Goal: Find specific page/section: Find specific page/section

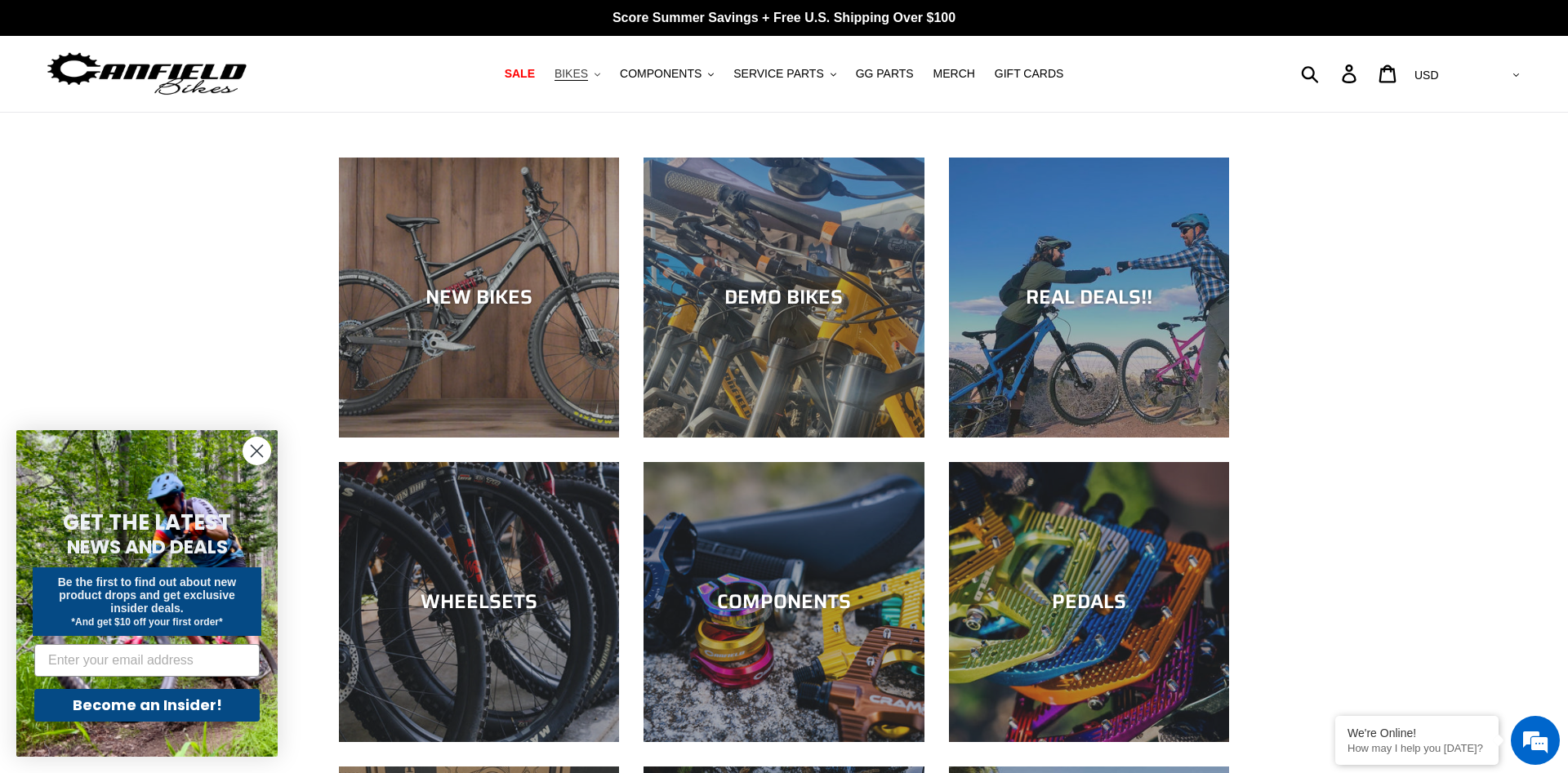
click at [588, 74] on span "BIKES" at bounding box center [571, 74] width 34 height 14
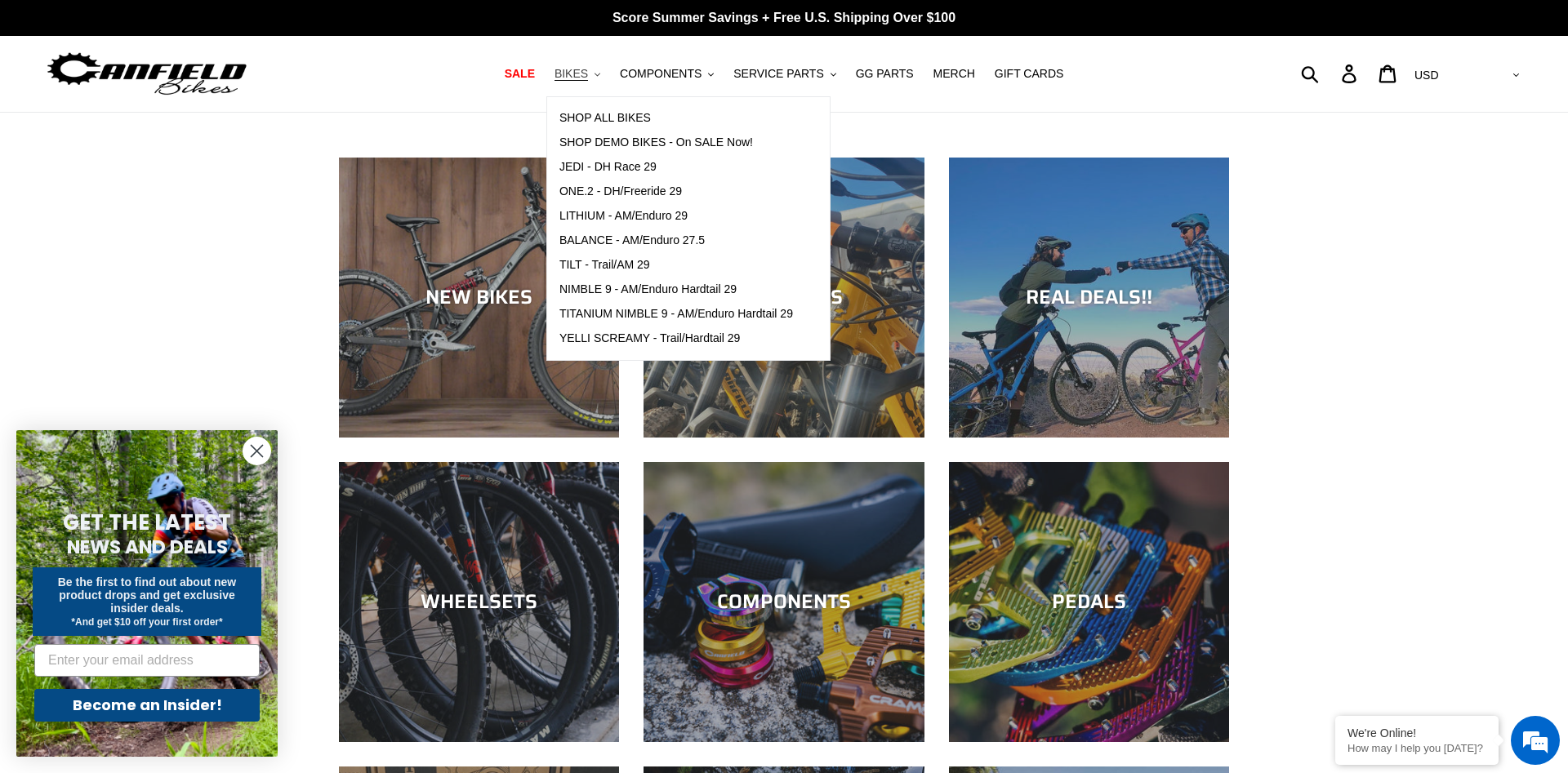
click at [588, 74] on span "BIKES" at bounding box center [571, 74] width 34 height 14
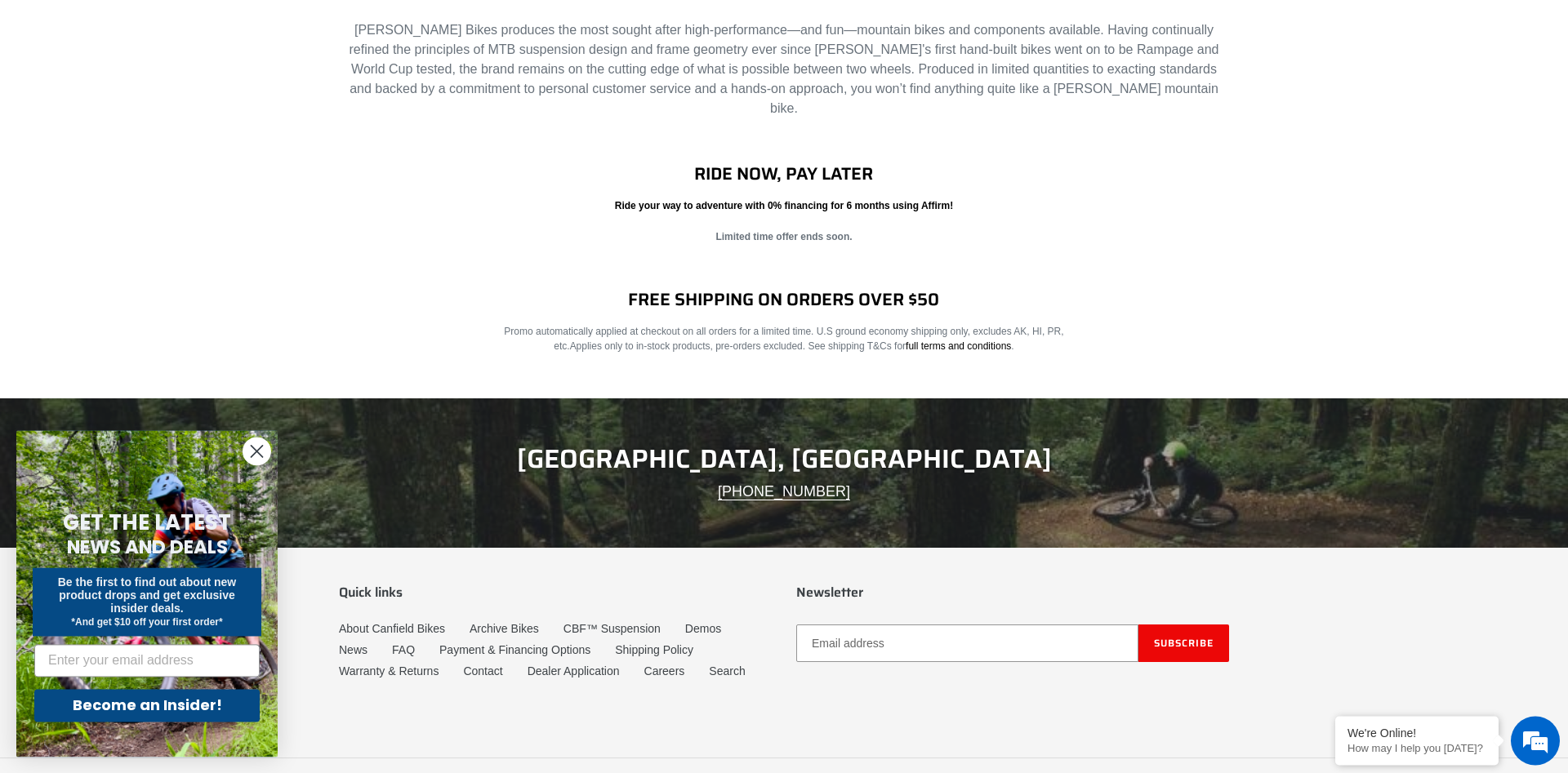
scroll to position [2538, 0]
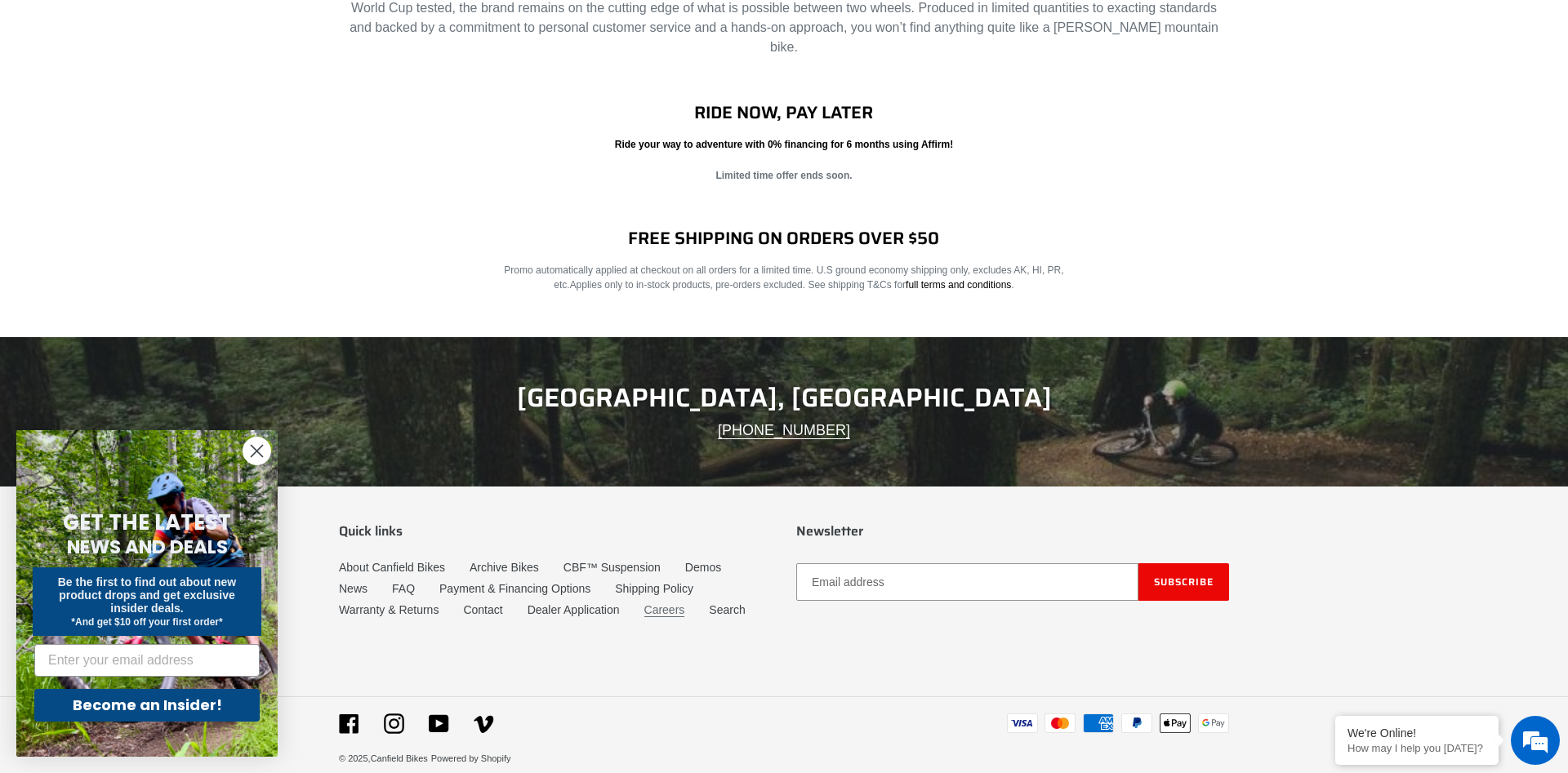
click at [657, 603] on link "Careers" at bounding box center [665, 610] width 41 height 14
